Goal: Obtain resource: Obtain resource

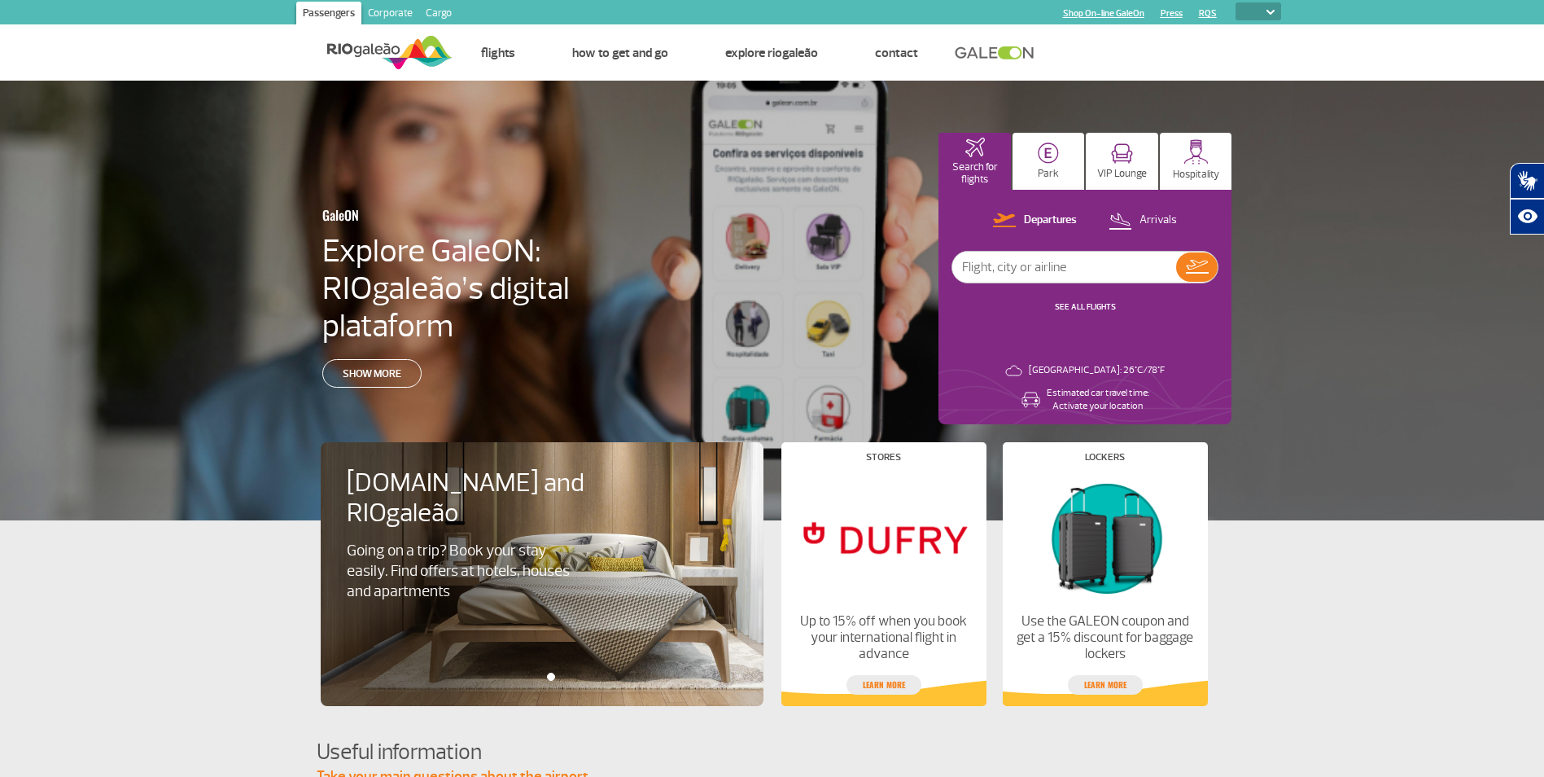
click at [428, 7] on link "Cargo" at bounding box center [438, 15] width 39 height 26
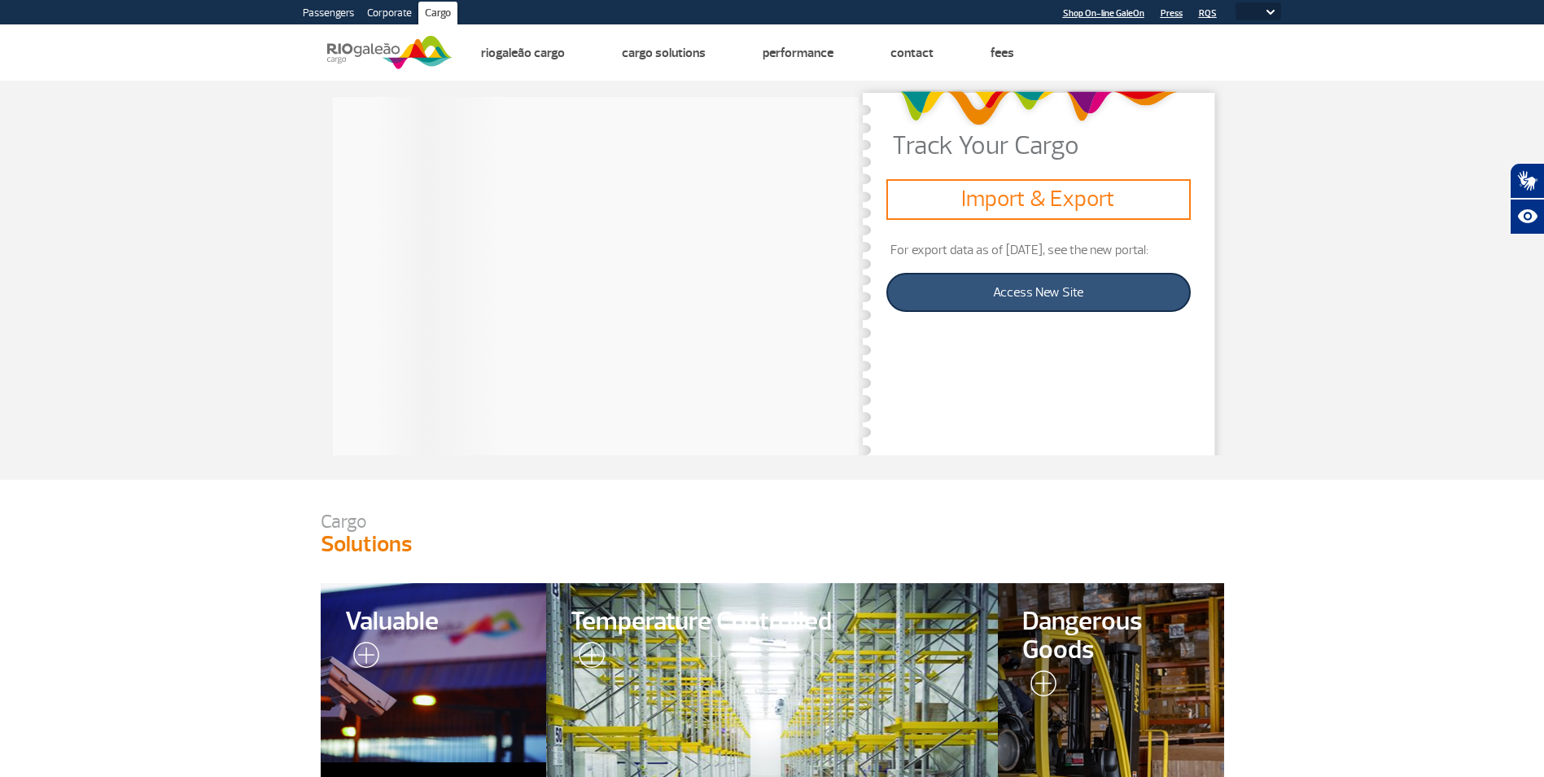
click at [1077, 292] on link "Access New Site" at bounding box center [1039, 292] width 304 height 39
click at [1273, 9] on select "PT ENG ESP" at bounding box center [1259, 11] width 46 height 18
select select "pt-BR"
click at [1236, 2] on select "PT ENG ESP" at bounding box center [1259, 11] width 46 height 18
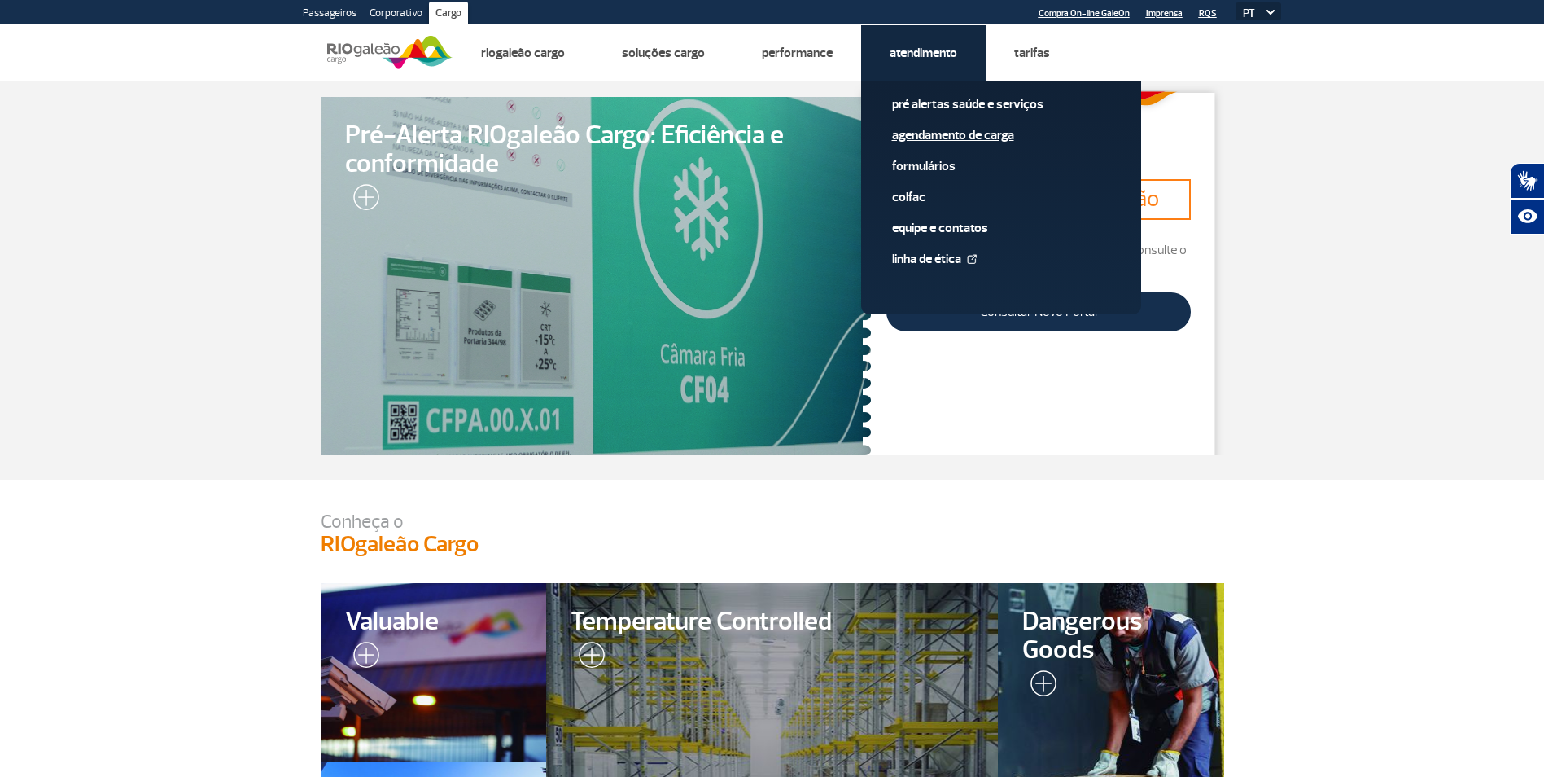
click at [916, 146] on span "Agendamento de Carga" at bounding box center [1001, 141] width 218 height 31
click at [920, 135] on link "Agendamento de Carga" at bounding box center [1001, 135] width 218 height 18
click at [934, 167] on link "Formulários" at bounding box center [1001, 166] width 218 height 18
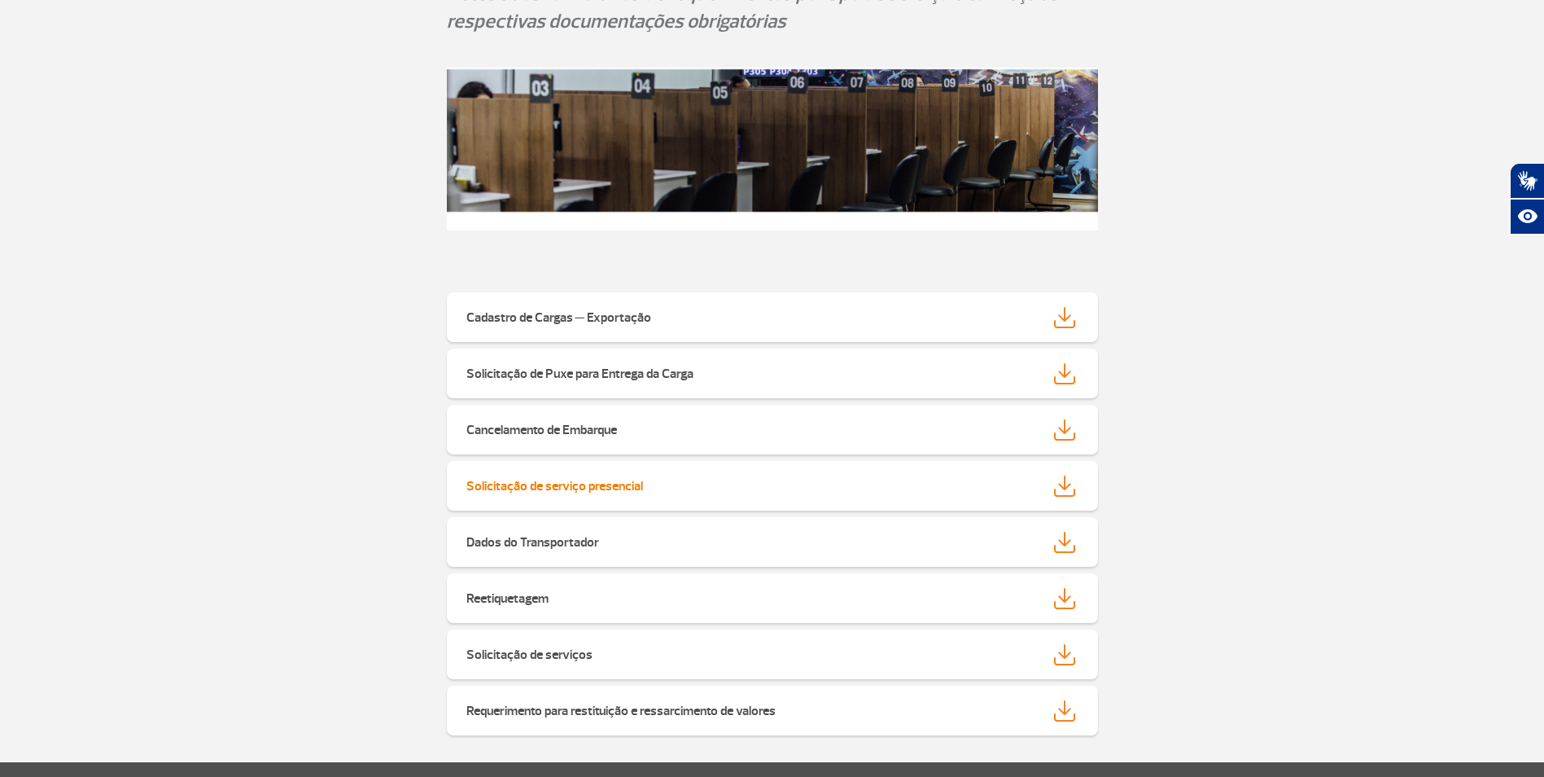
scroll to position [244, 0]
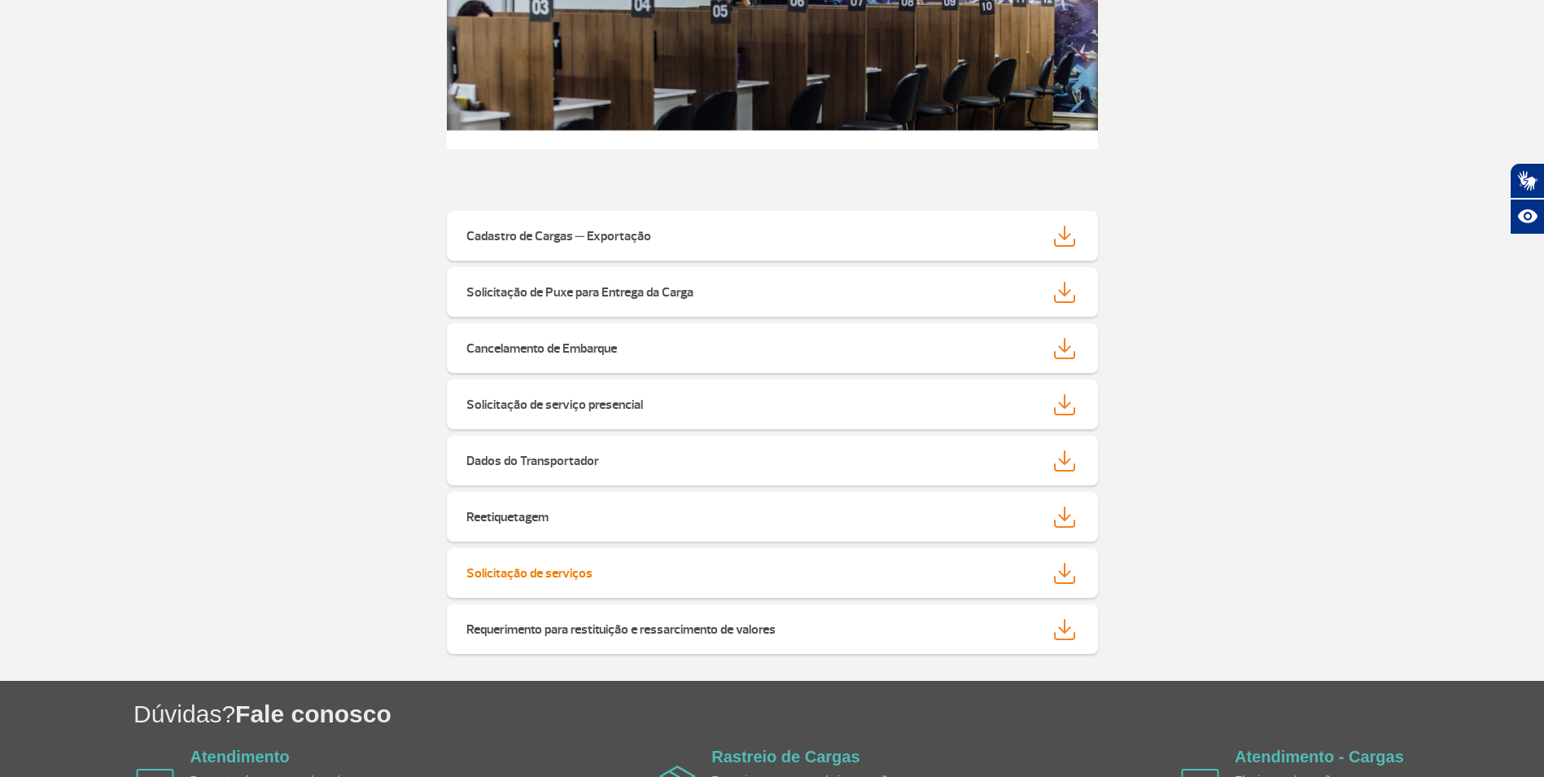
click at [1060, 573] on img at bounding box center [1064, 573] width 21 height 21
